Goal: Transaction & Acquisition: Purchase product/service

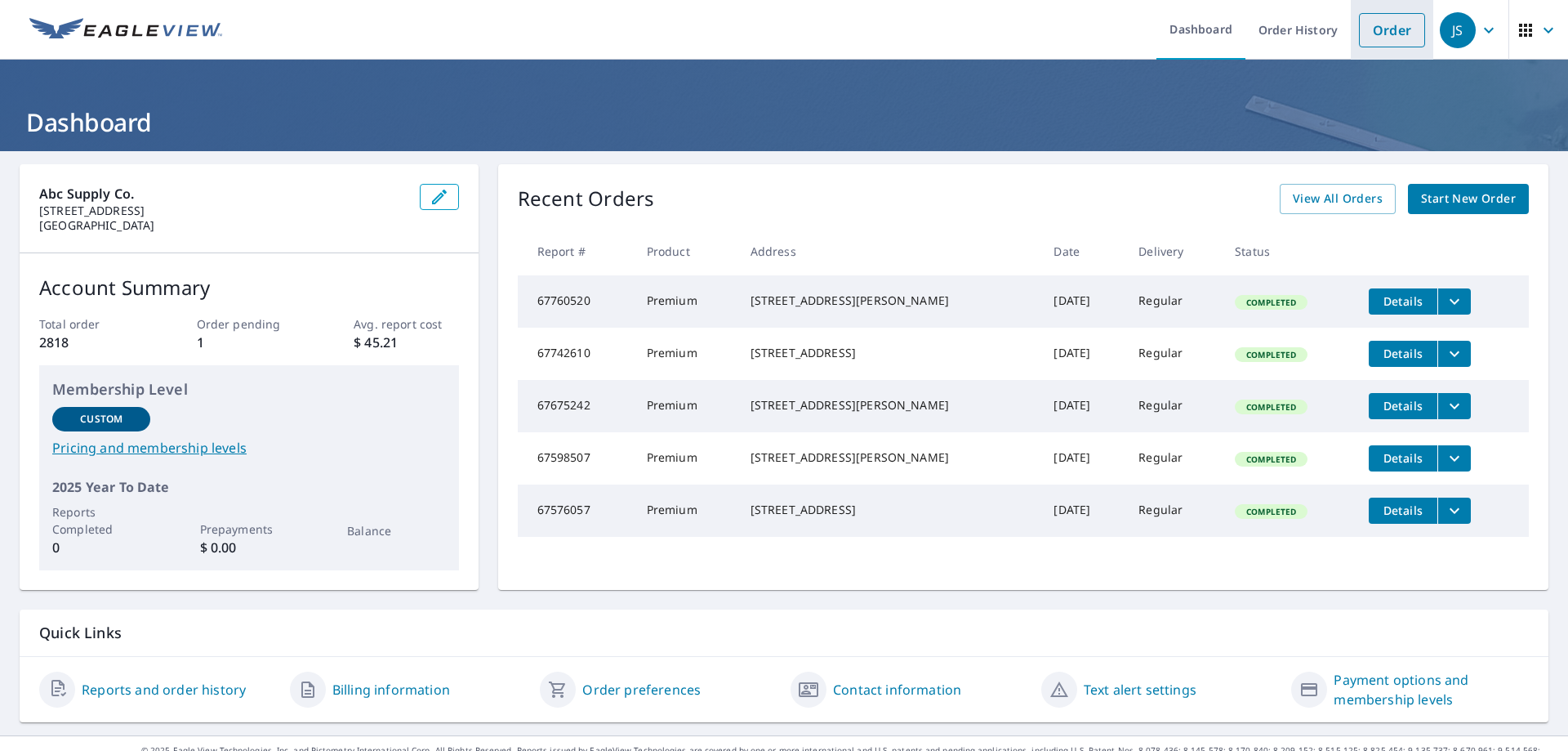
click at [1373, 28] on link "Order" at bounding box center [1391, 30] width 66 height 34
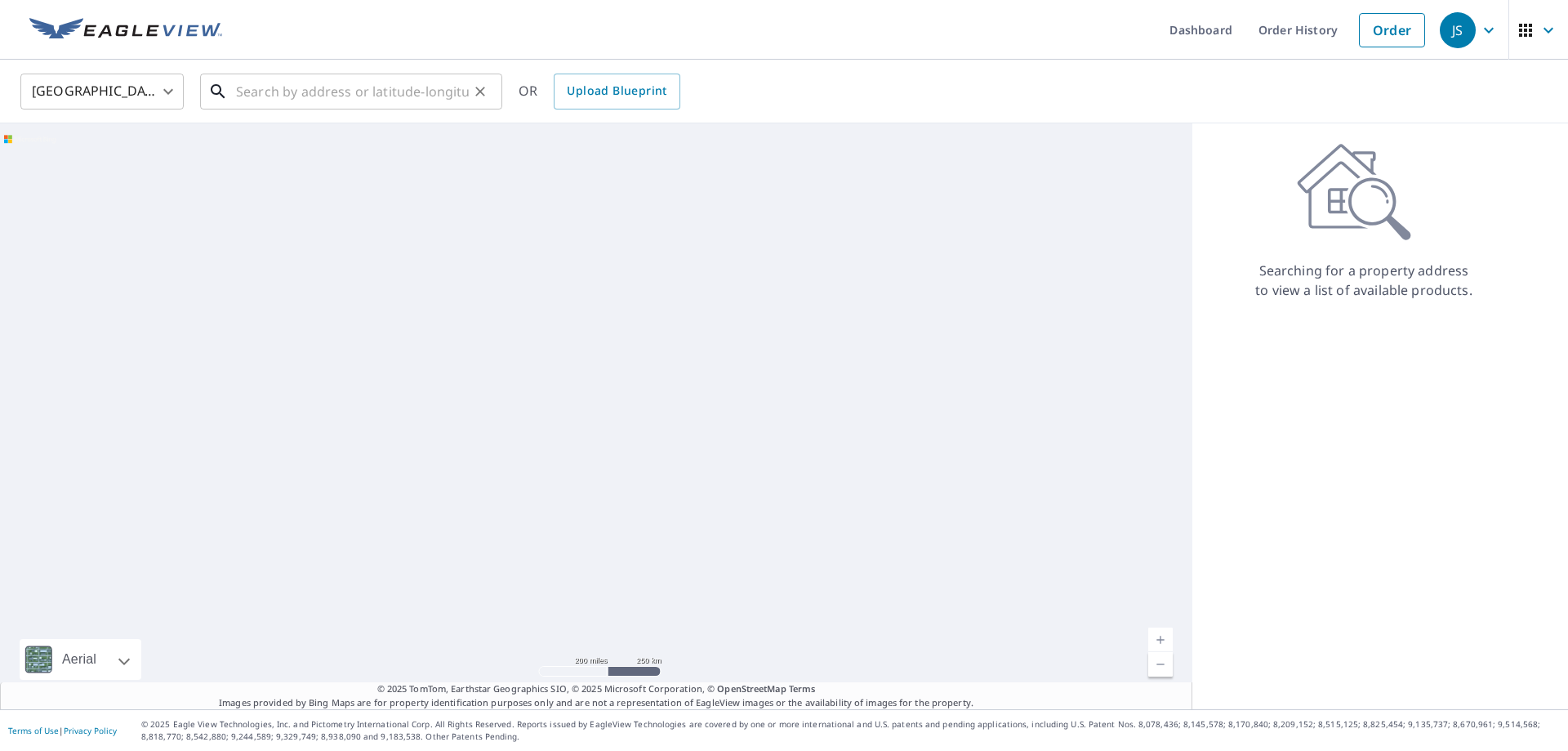
click at [387, 94] on input "text" at bounding box center [352, 91] width 232 height 45
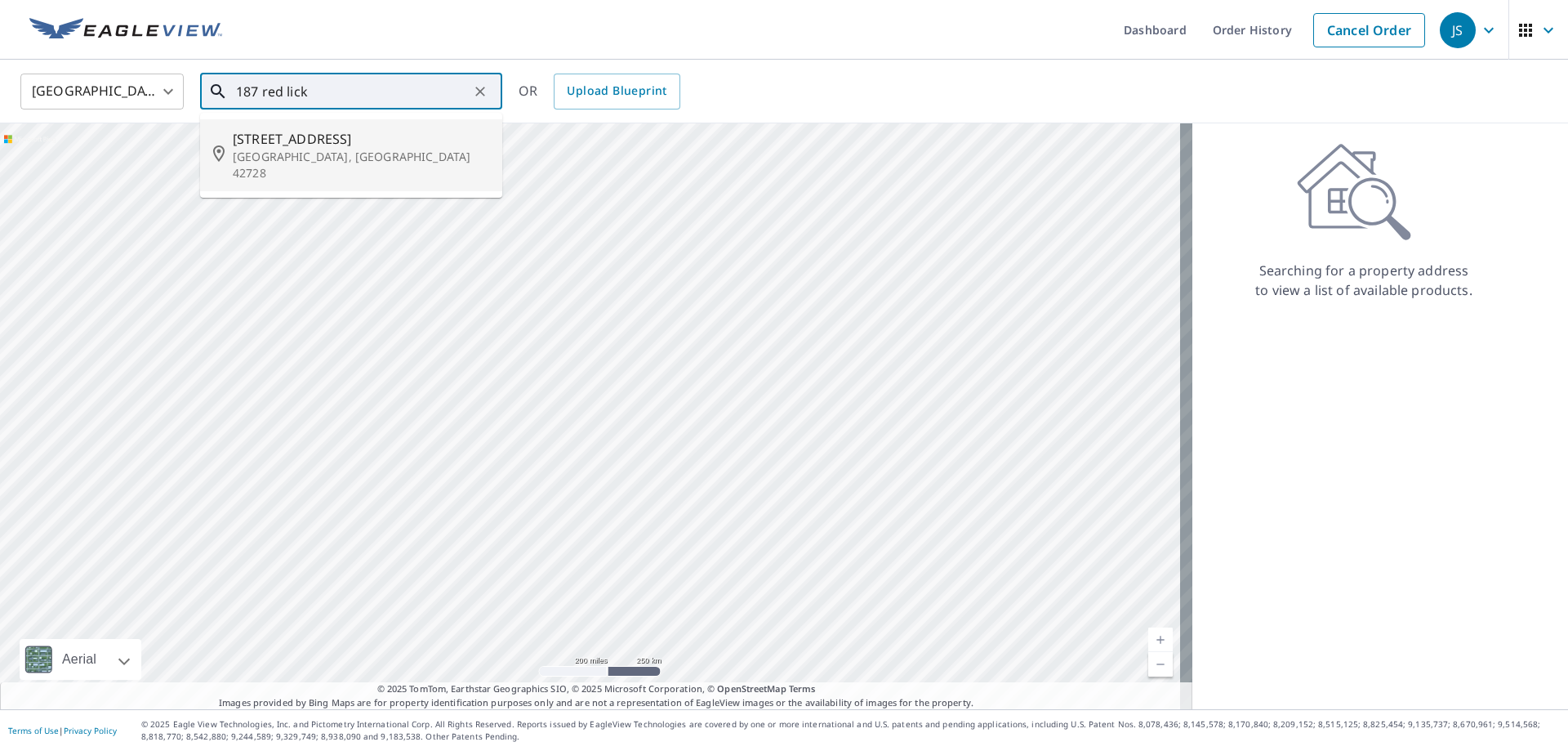
click at [316, 150] on p "[GEOGRAPHIC_DATA], [GEOGRAPHIC_DATA] 42728" at bounding box center [360, 165] width 256 height 32
type input "[STREET_ADDRESS]"
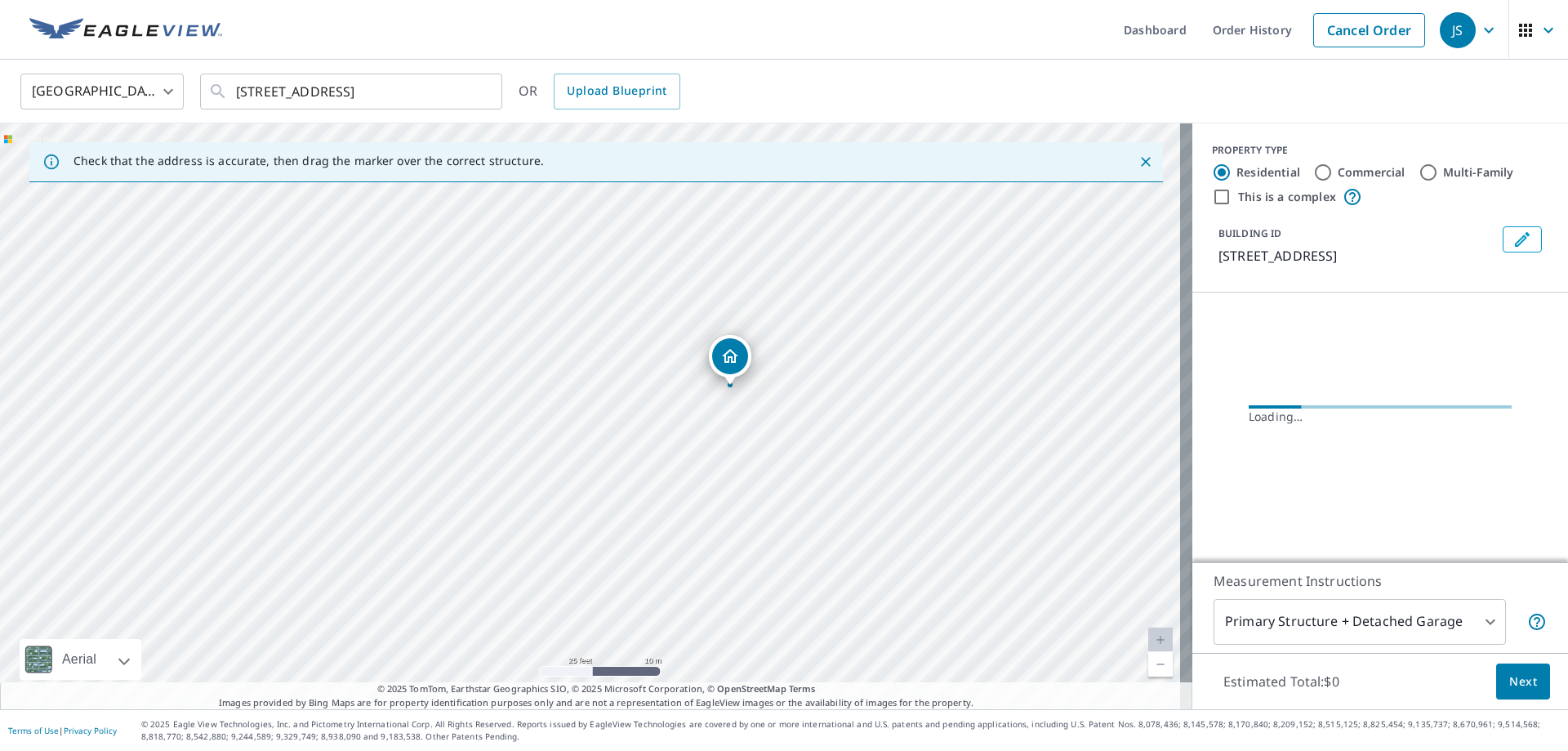
drag, startPoint x: 741, startPoint y: 345, endPoint x: 657, endPoint y: 747, distance: 410.7
click at [657, 747] on div "Dashboard Order History Cancel Order JS United States [GEOGRAPHIC_DATA] ​ [STRE…" at bounding box center [784, 375] width 1568 height 751
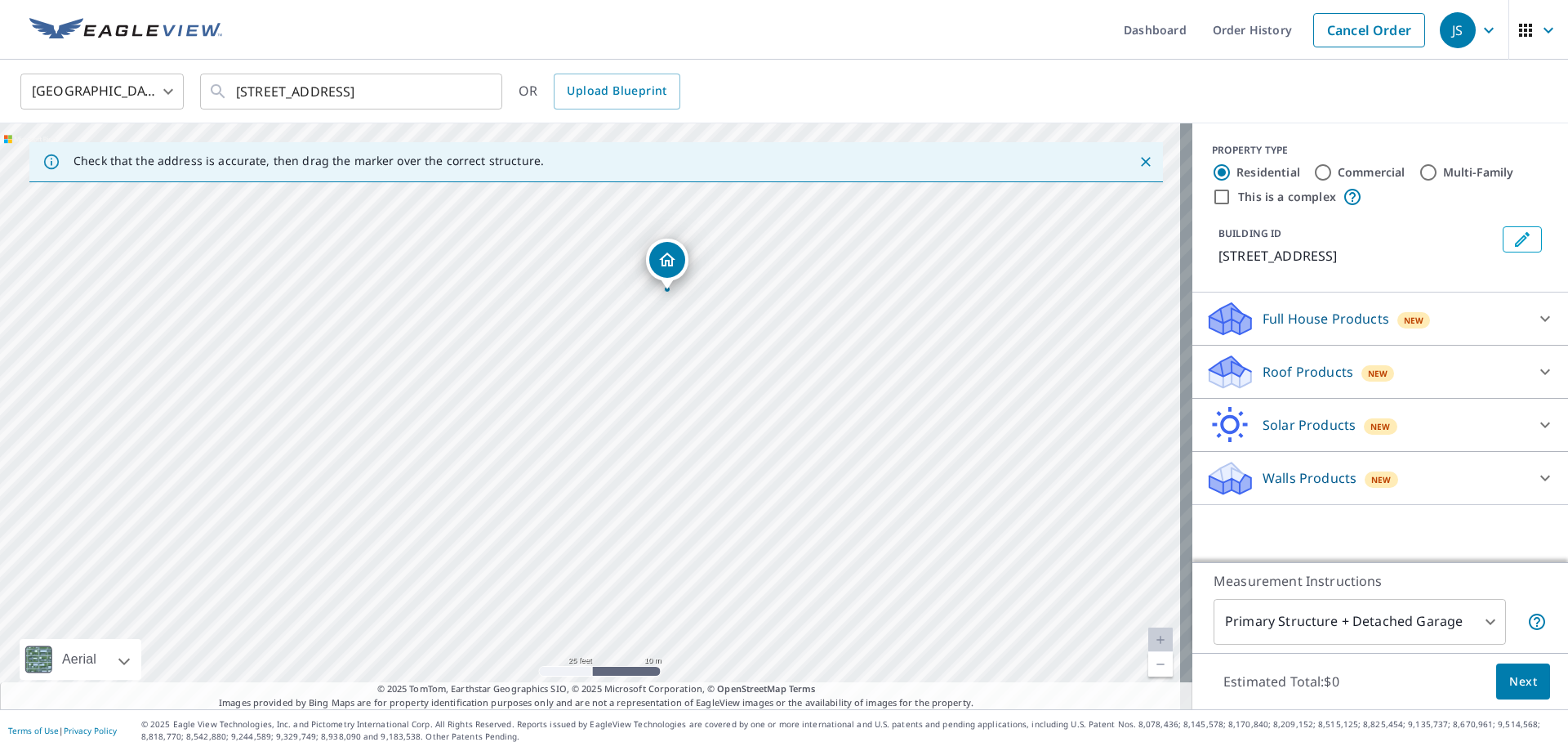
click at [775, 538] on div "[STREET_ADDRESS]" at bounding box center [596, 416] width 1192 height 586
click at [1511, 370] on div "Roof Products New" at bounding box center [1365, 371] width 320 height 38
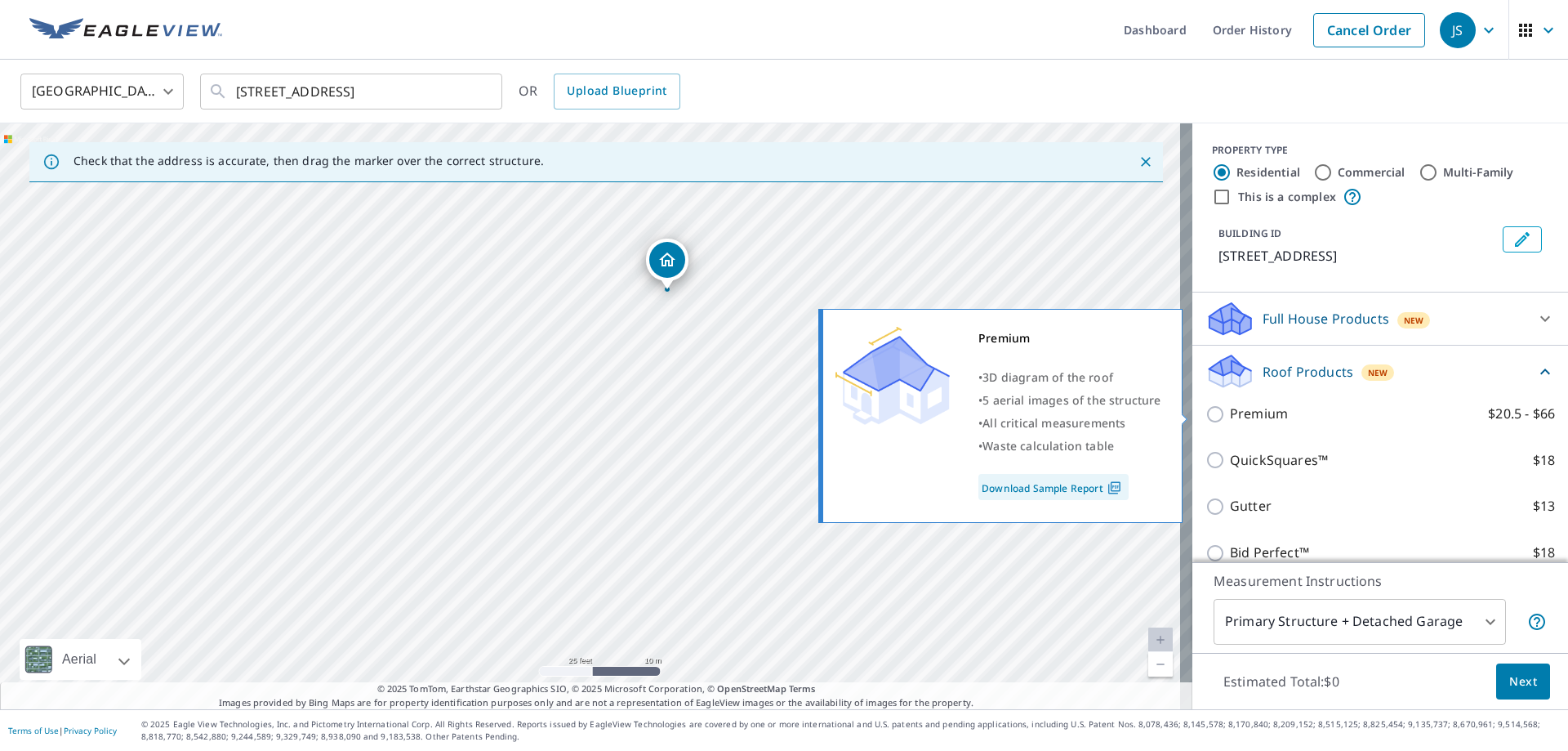
click at [1212, 414] on input "Premium $20.5 - $66" at bounding box center [1217, 414] width 24 height 19
checkbox input "true"
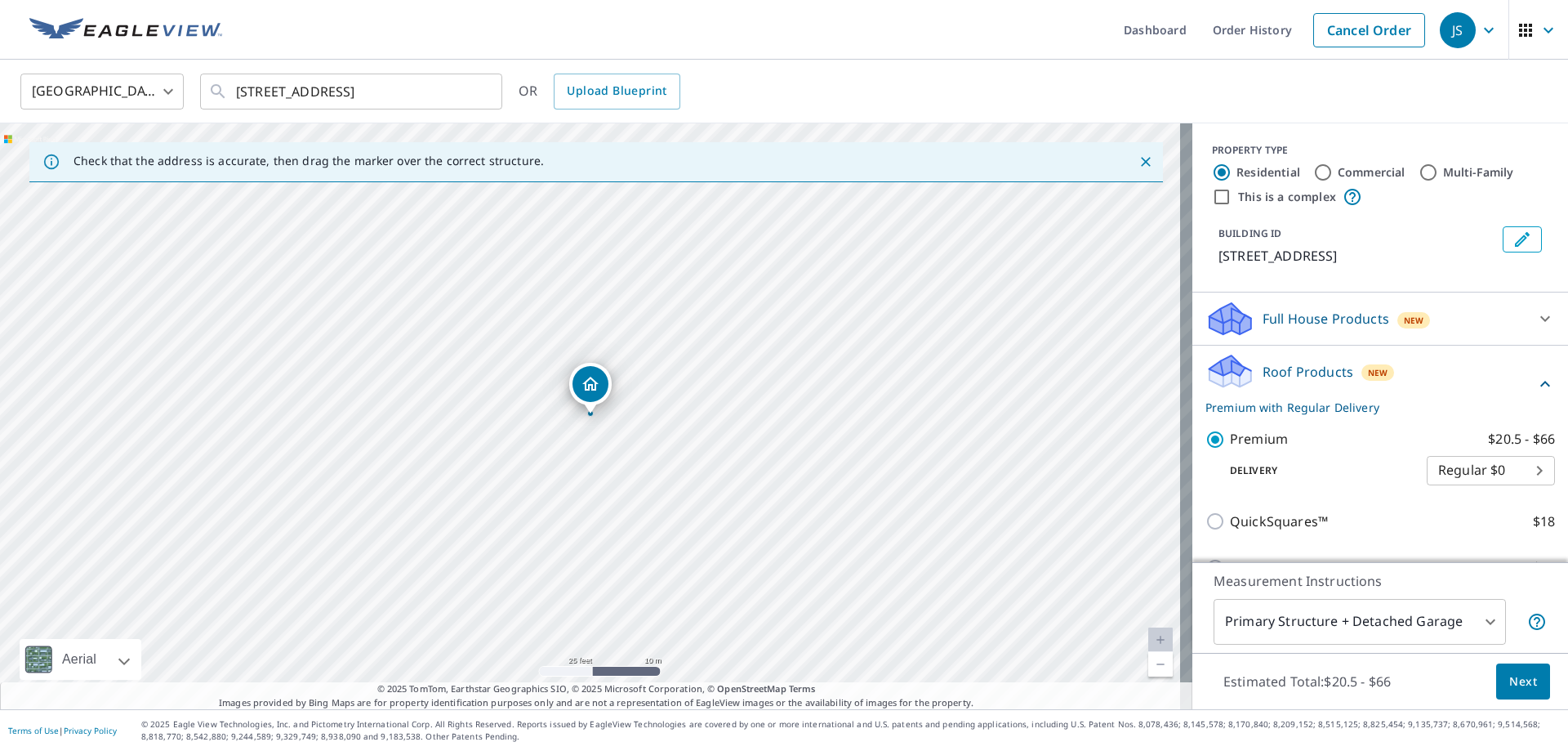
click at [1468, 625] on body "JS JS Dashboard Order History Cancel Order JS United States [GEOGRAPHIC_DATA] ​…" at bounding box center [784, 375] width 1568 height 751
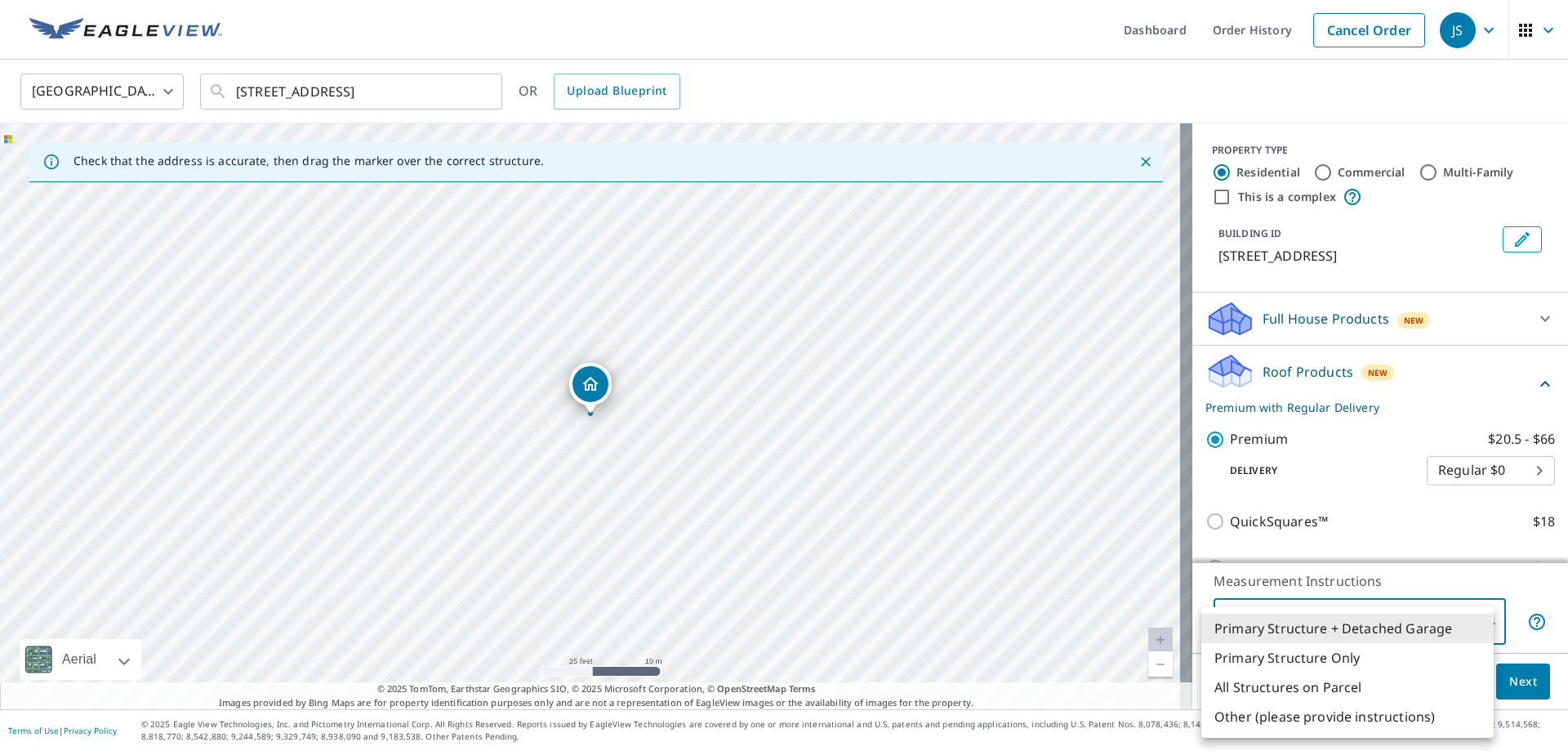
click at [1326, 654] on li "Primary Structure Only" at bounding box center [1348, 657] width 292 height 30
type input "2"
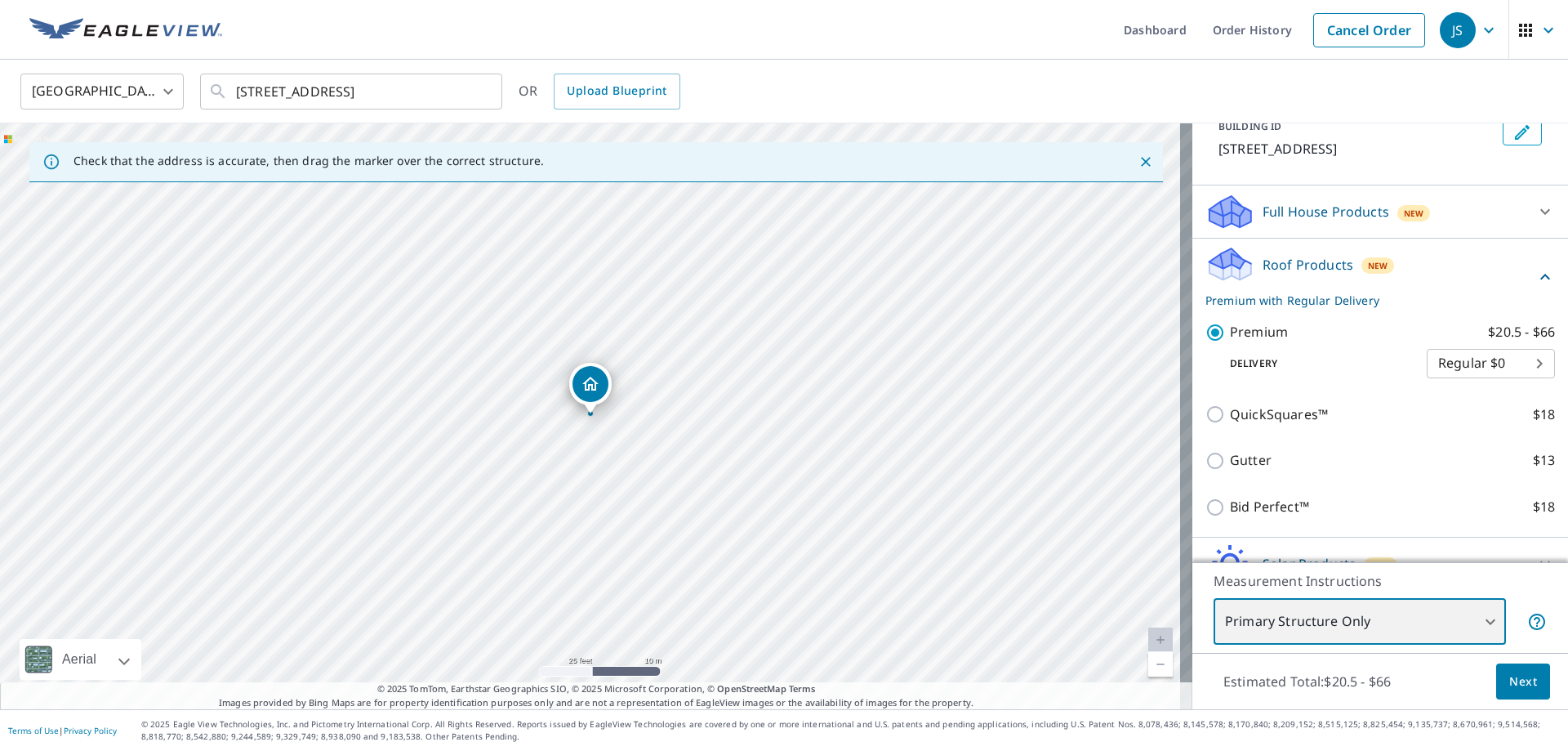
scroll to position [189, 0]
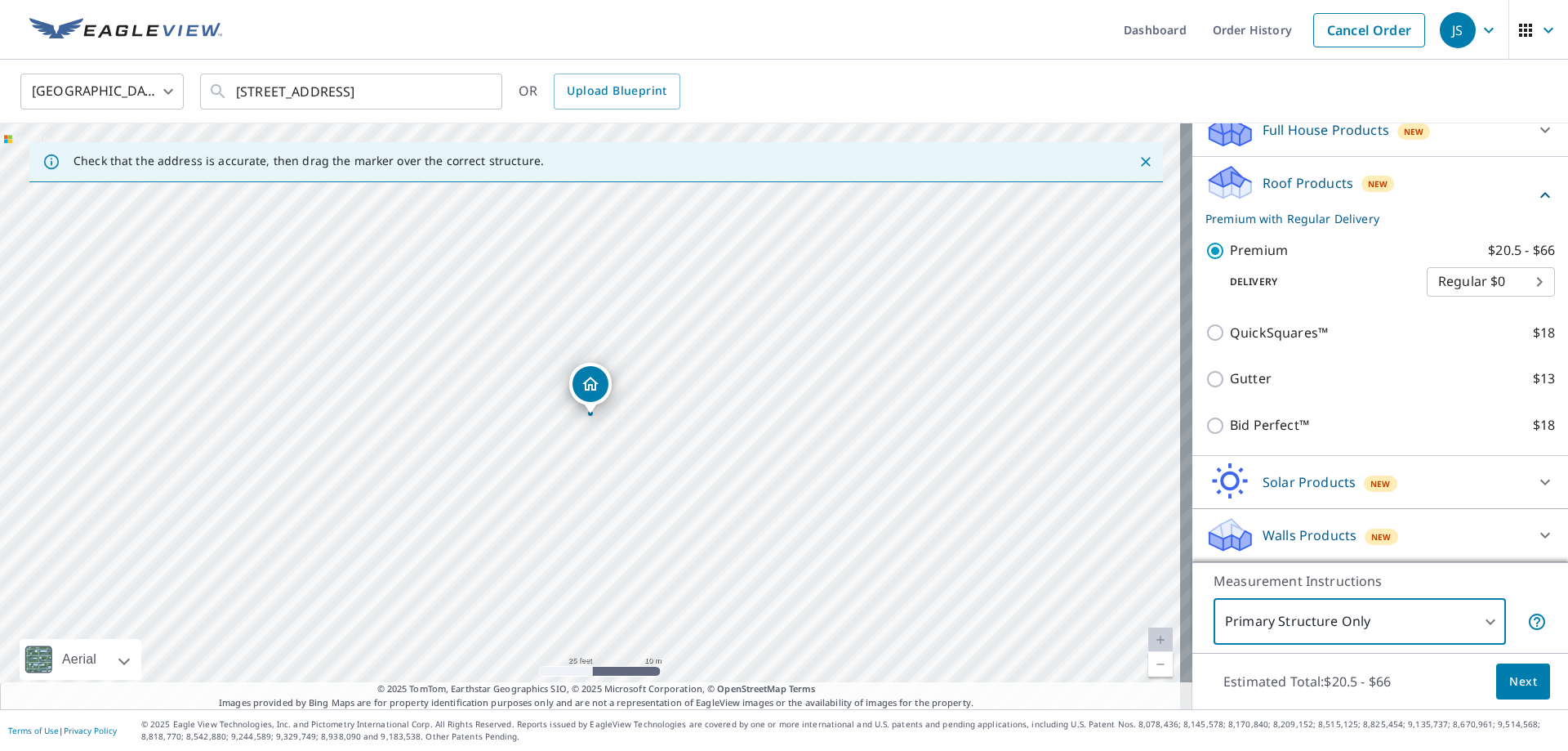
click at [1514, 673] on span "Next" at bounding box center [1524, 682] width 28 height 20
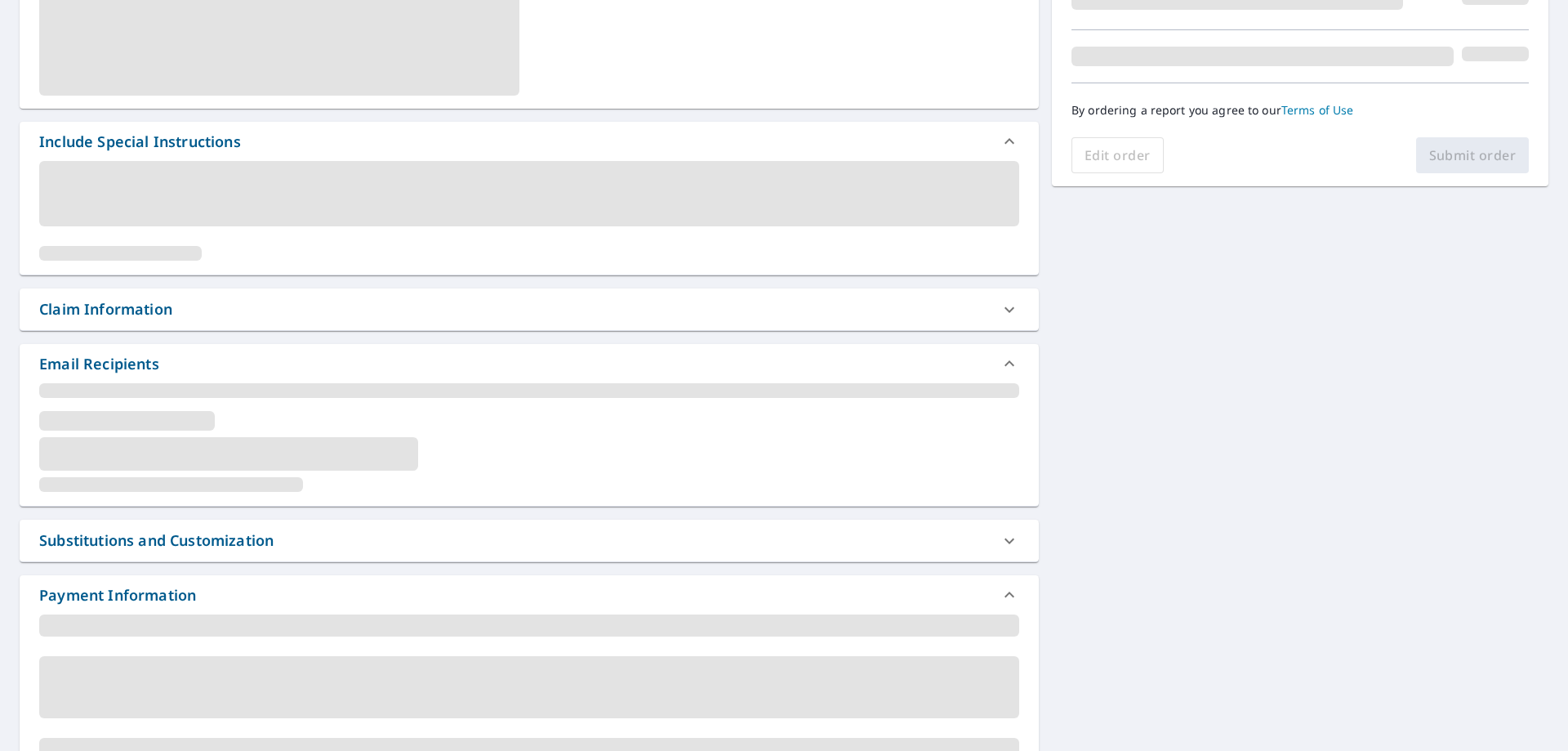
scroll to position [289, 0]
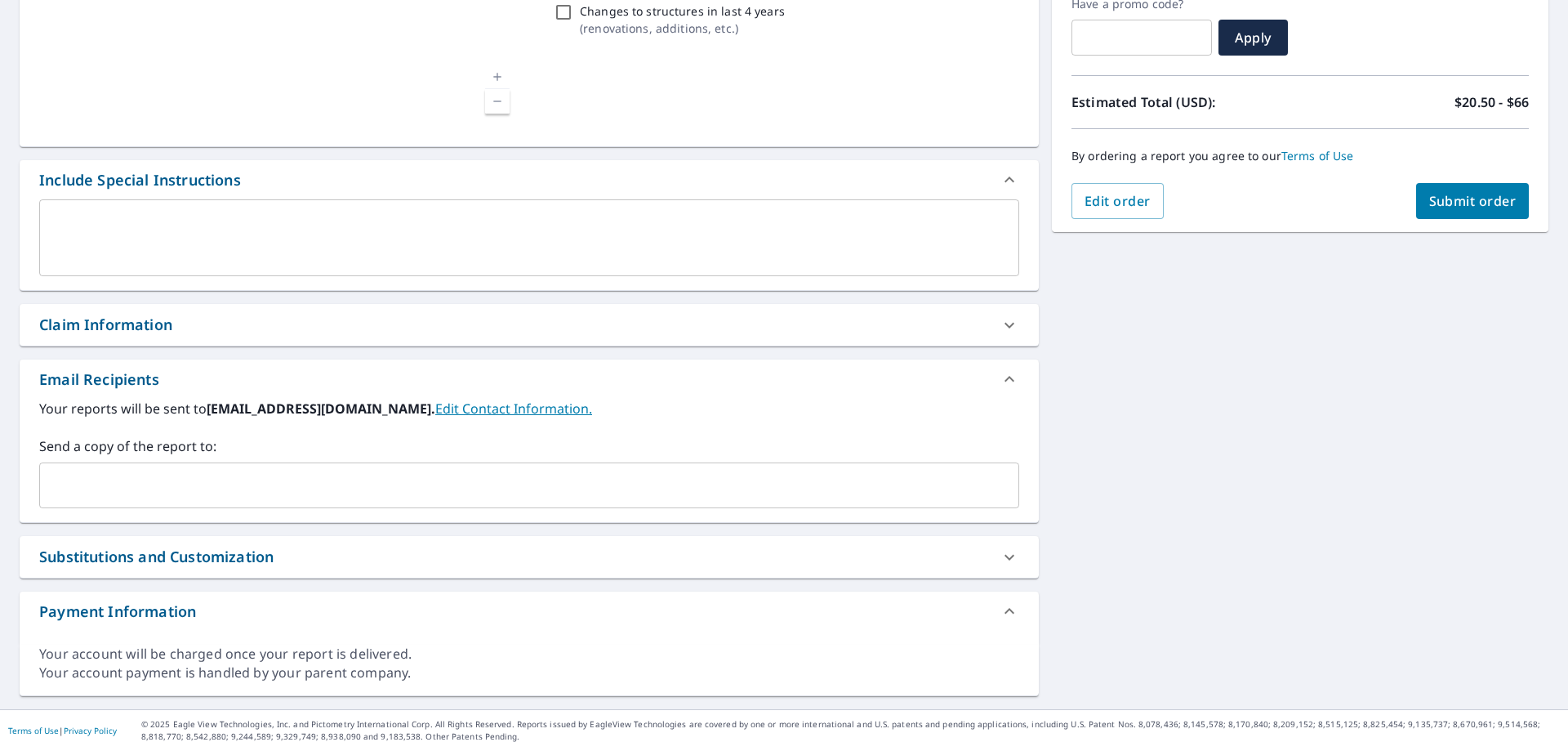
click at [145, 318] on div "Claim Information" at bounding box center [106, 325] width 133 height 22
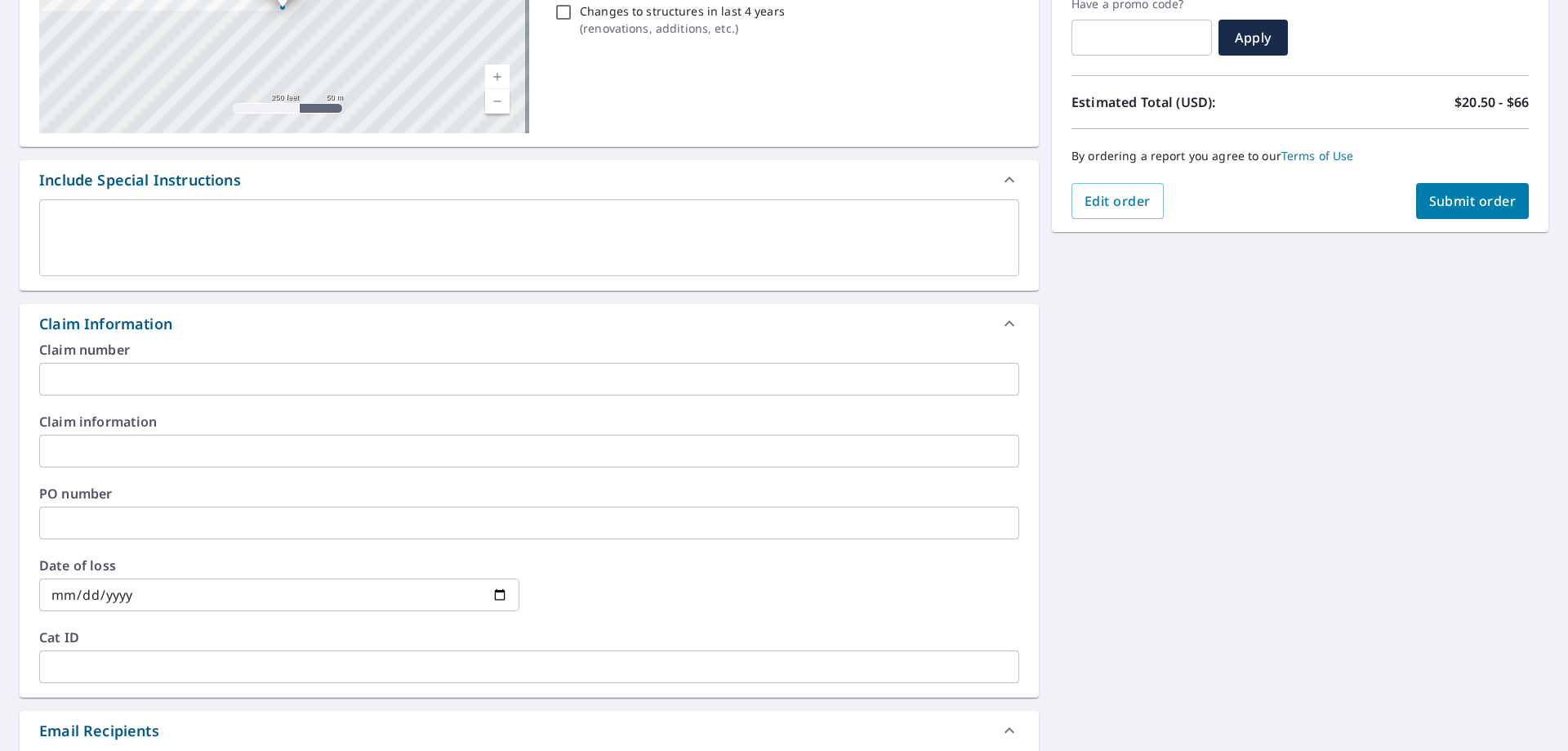
click at [124, 388] on input "text" at bounding box center [529, 379] width 980 height 32
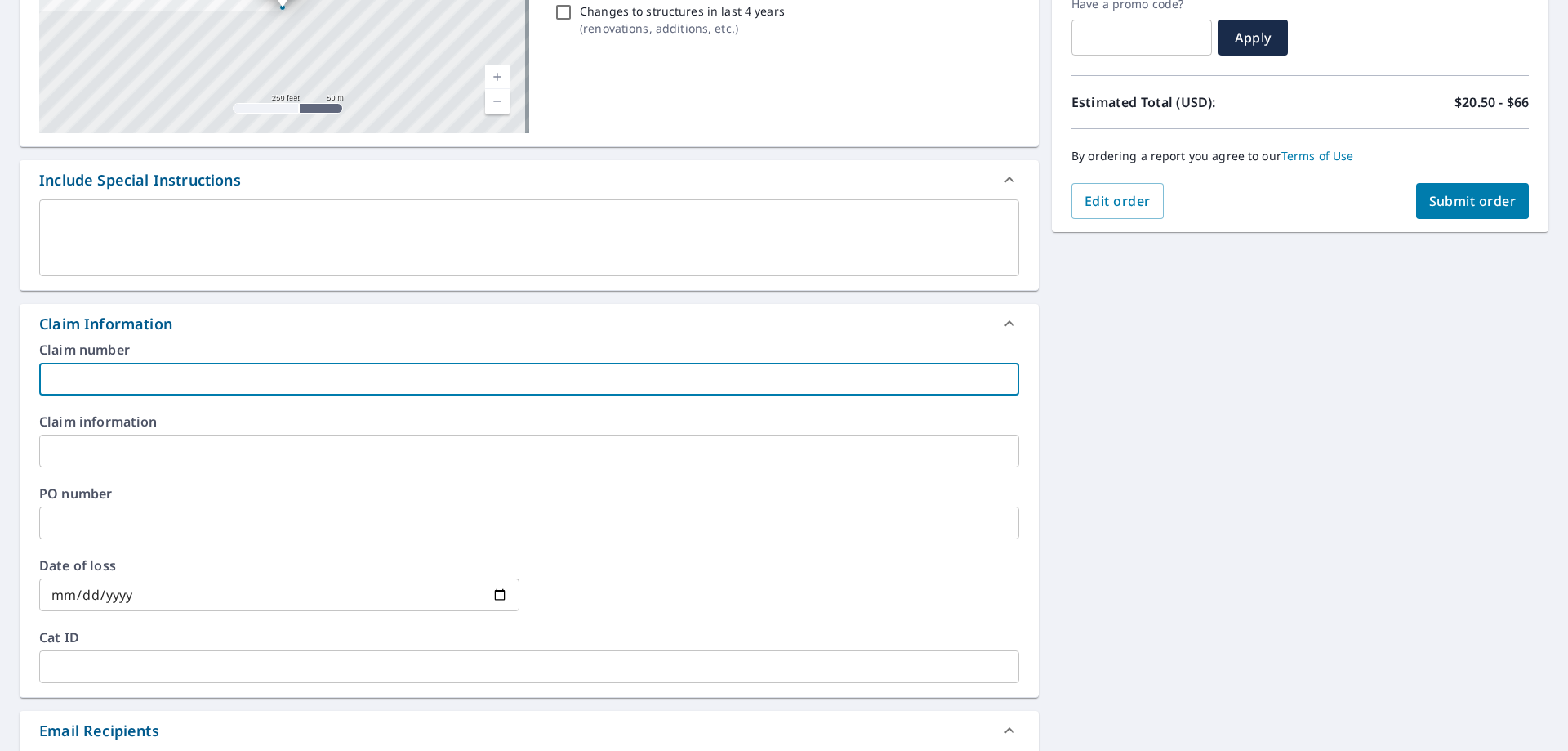
type input "[PERSON_NAME]"
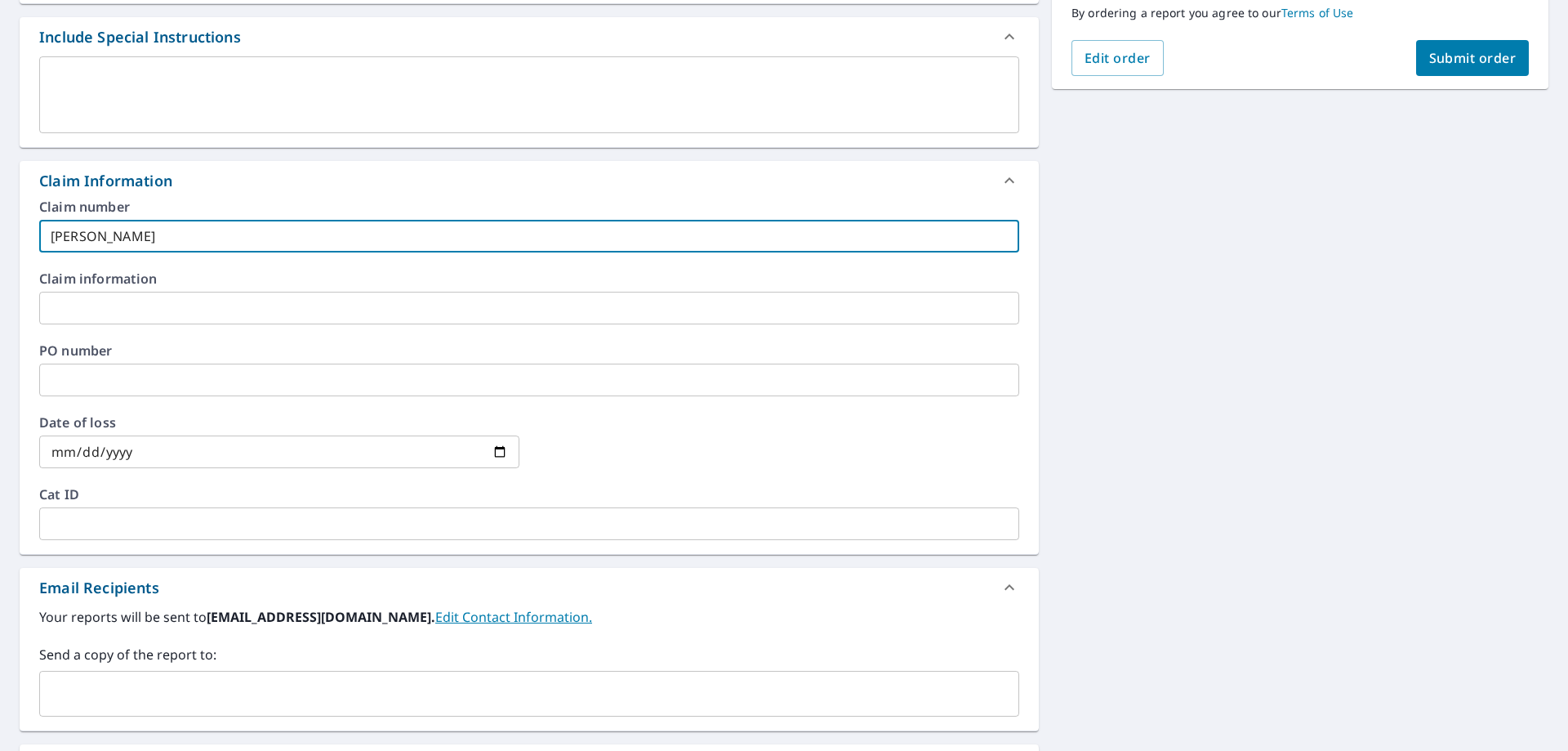
scroll to position [616, 0]
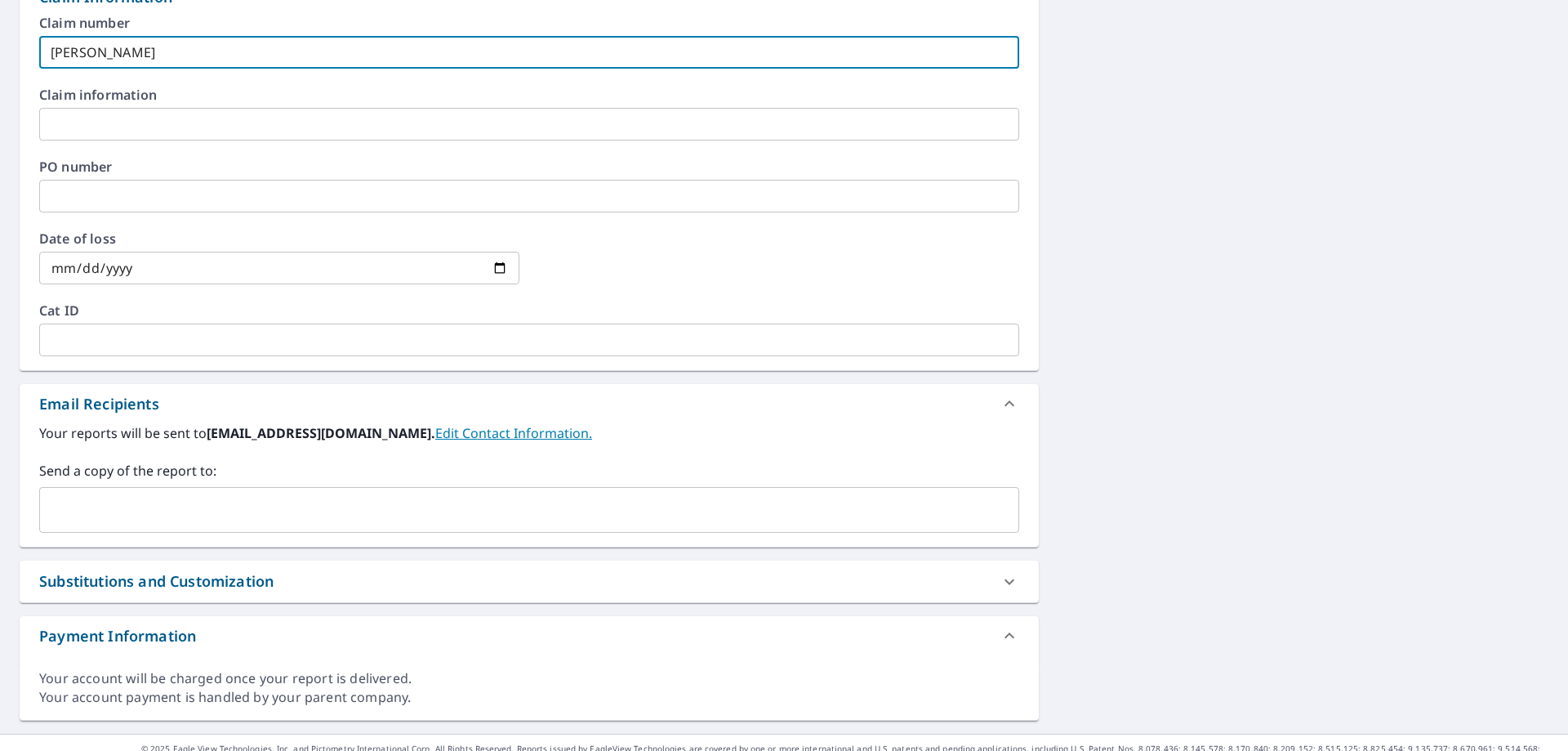
click at [117, 552] on div "[STREET_ADDRESS] Aerial Road A standard road map Aerial A detailed look from ab…" at bounding box center [529, 134] width 1019 height 1172
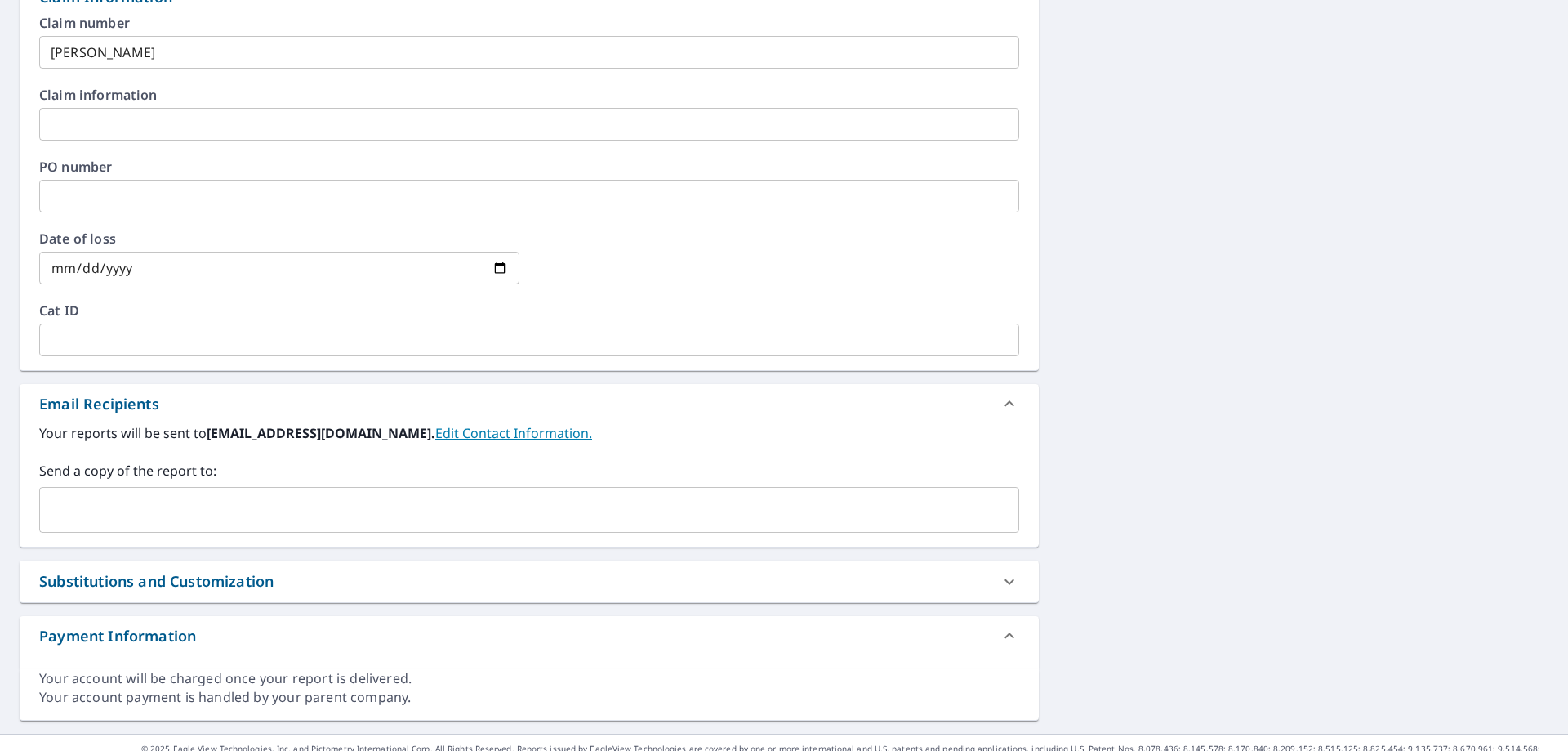
click at [117, 516] on input "text" at bounding box center [516, 510] width 941 height 31
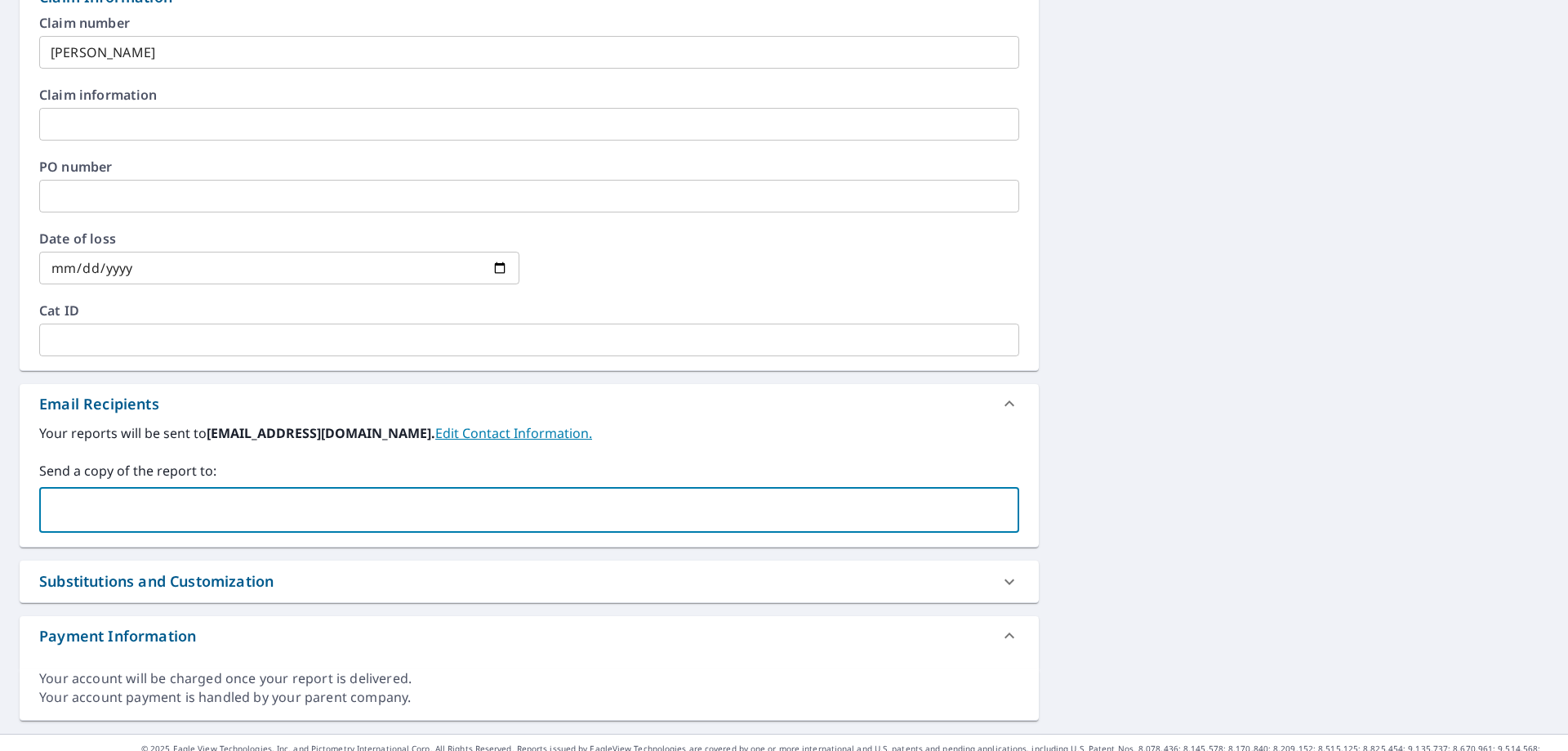
type input "[PERSON_NAME][EMAIL_ADDRESS][PERSON_NAME][DOMAIN_NAME]"
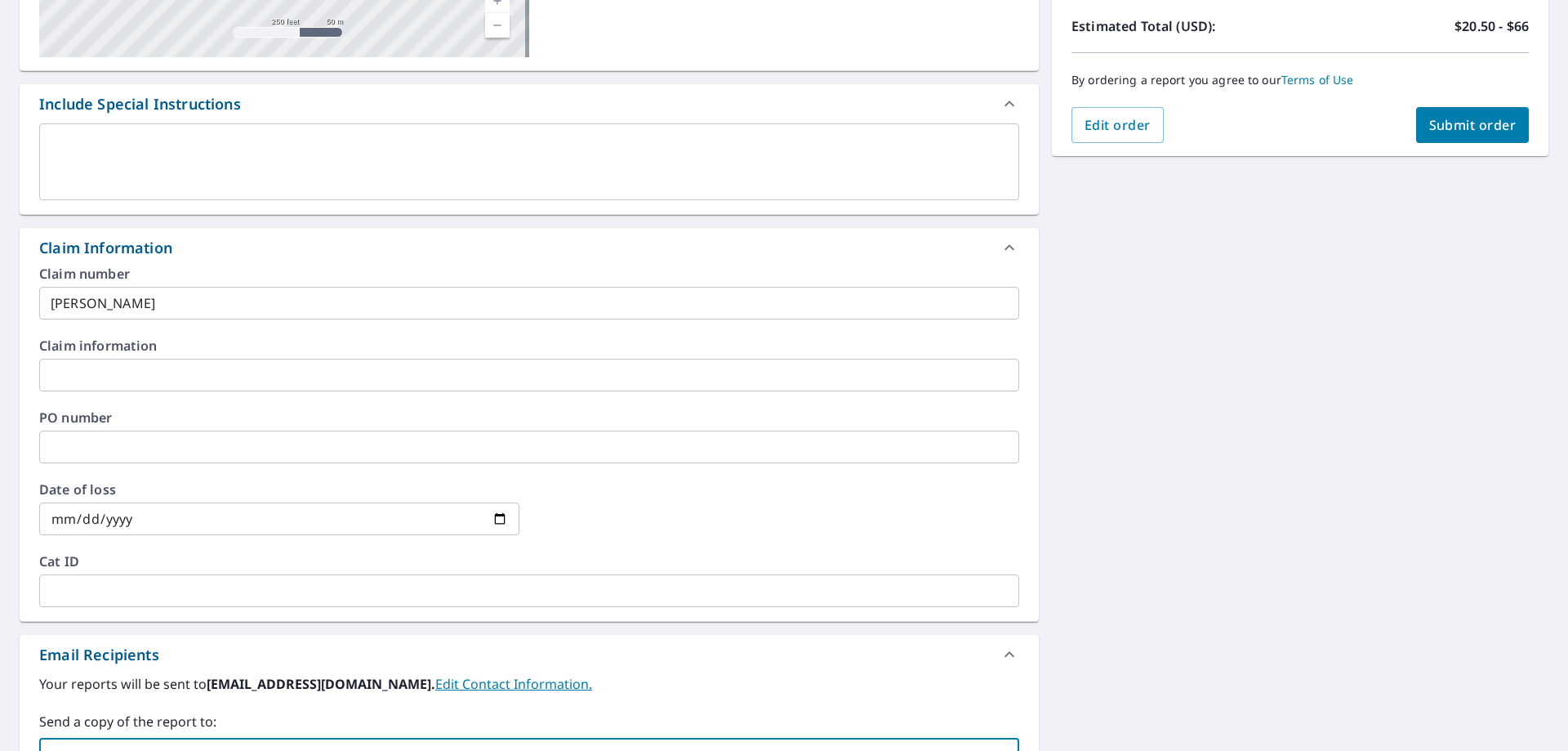
scroll to position [126, 0]
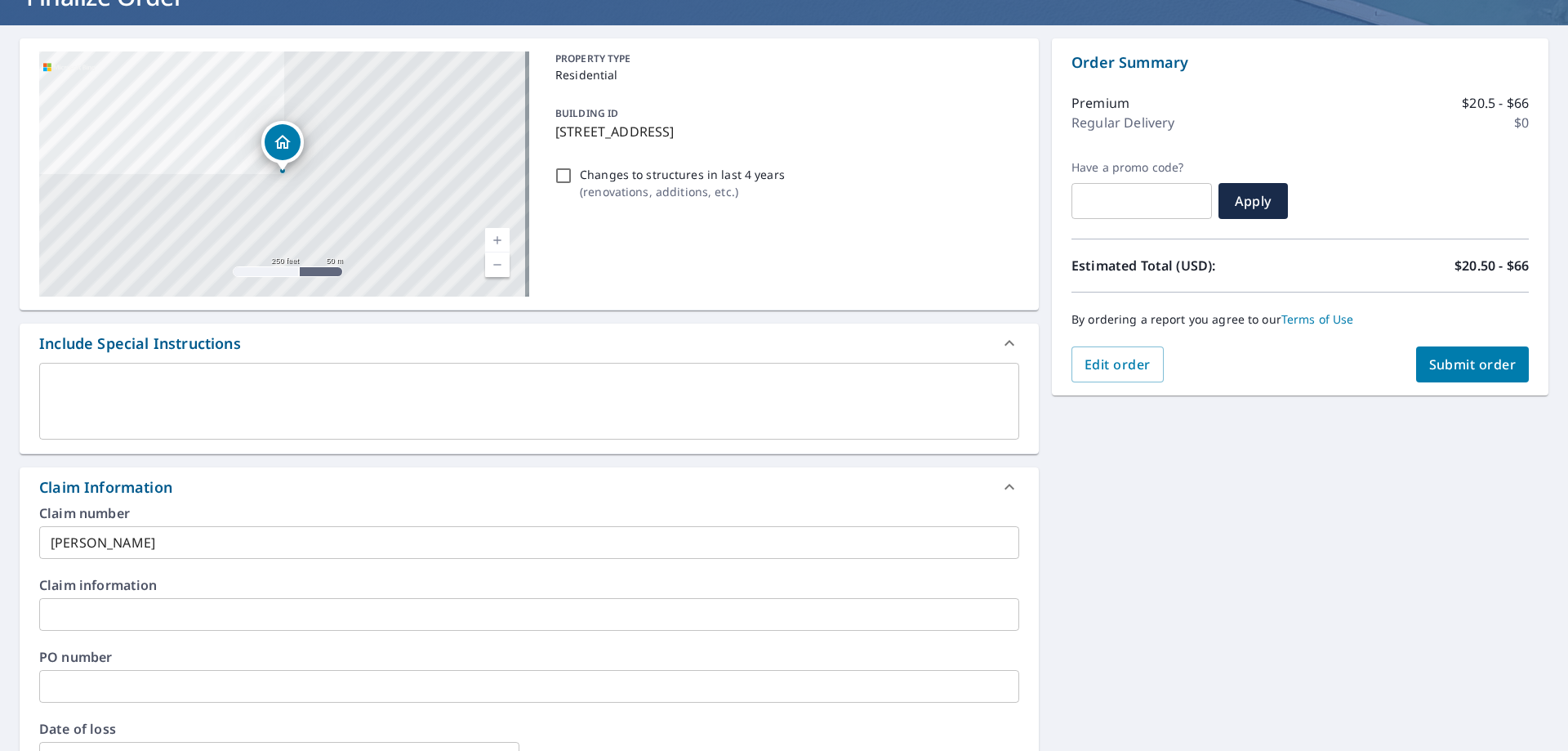
click at [1462, 339] on div "By ordering a report you agree to our Terms of Use" at bounding box center [1300, 319] width 457 height 54
click at [1462, 377] on button "Submit order" at bounding box center [1473, 364] width 114 height 36
